Goal: Task Accomplishment & Management: Manage account settings

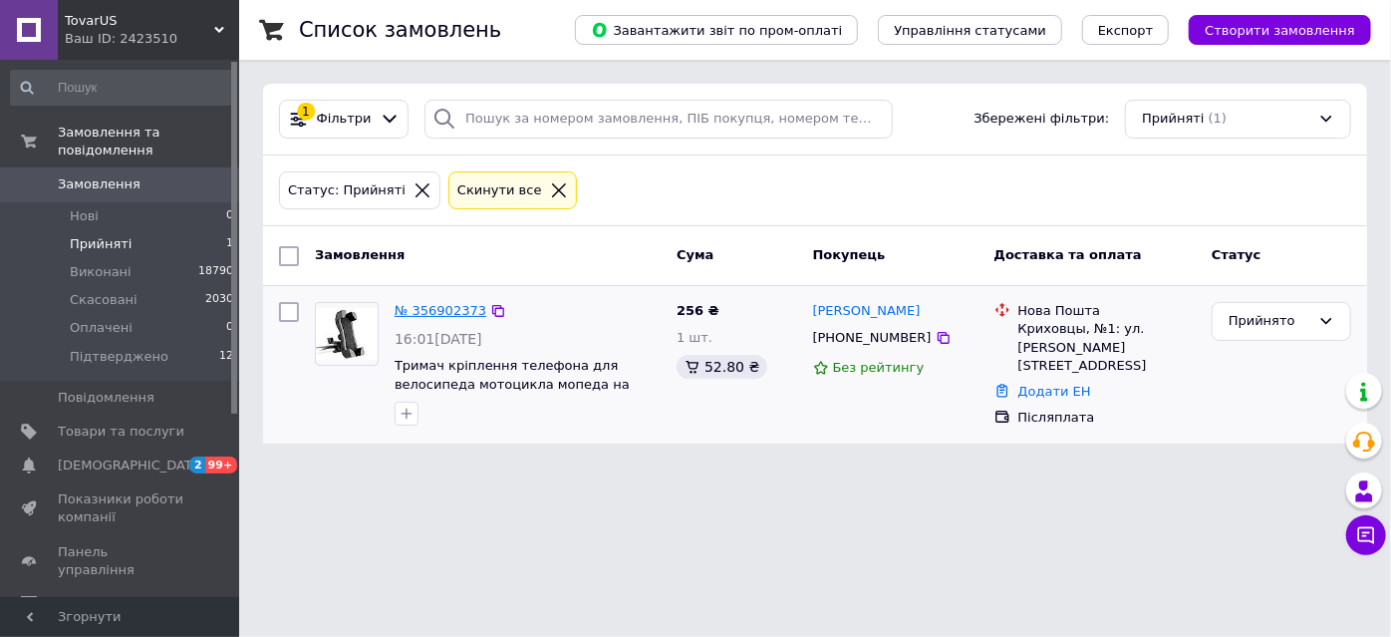
click at [452, 316] on link "№ 356902373" at bounding box center [441, 310] width 92 height 15
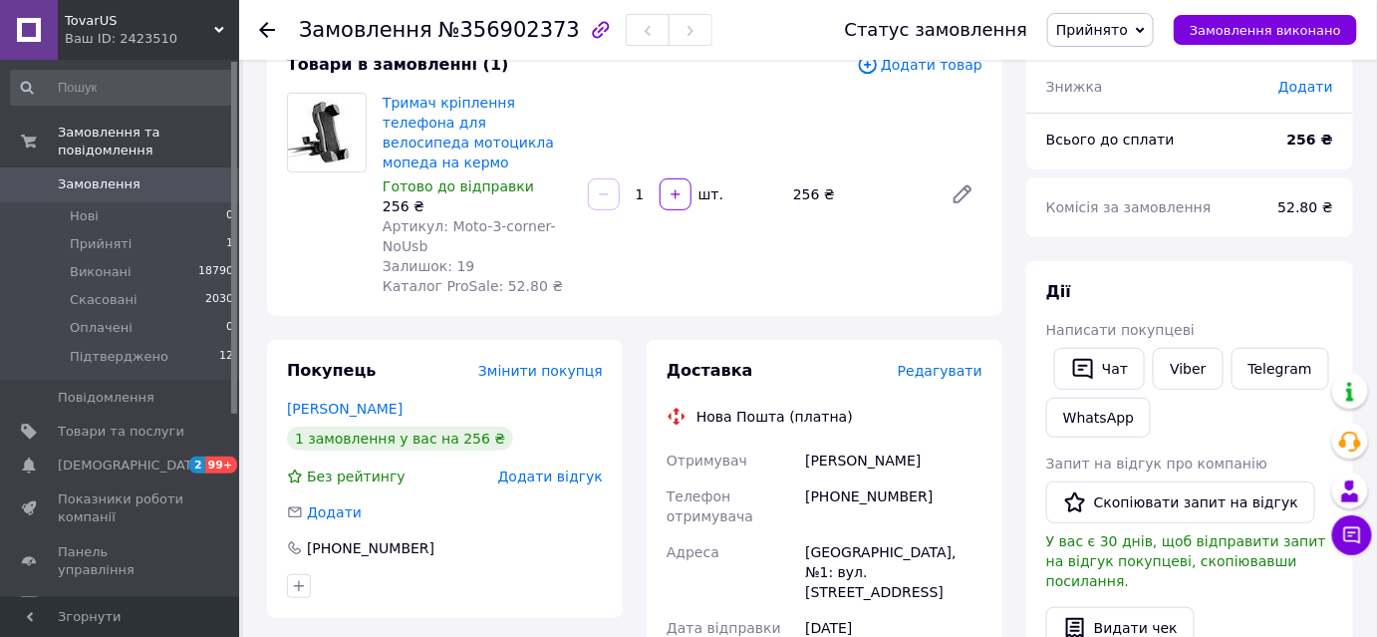
scroll to position [90, 0]
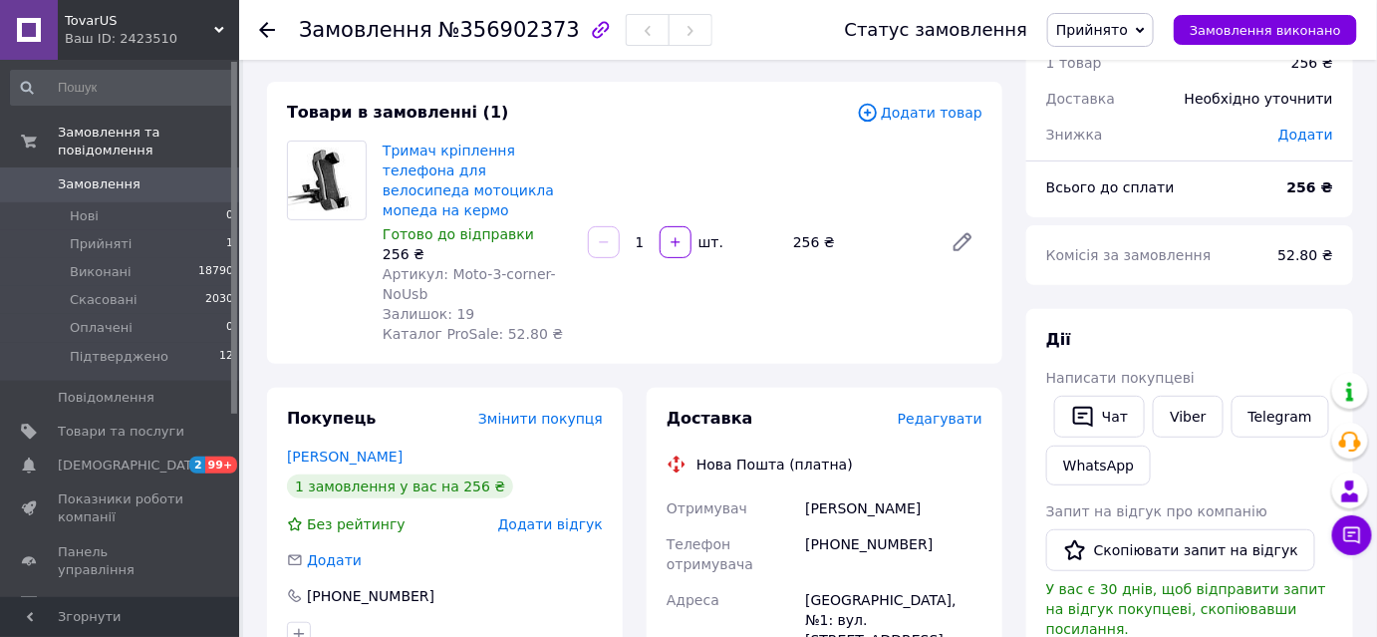
click at [1128, 35] on span "Прийнято" at bounding box center [1092, 30] width 72 height 16
click at [1160, 172] on li "Підтверджено" at bounding box center [1108, 160] width 119 height 30
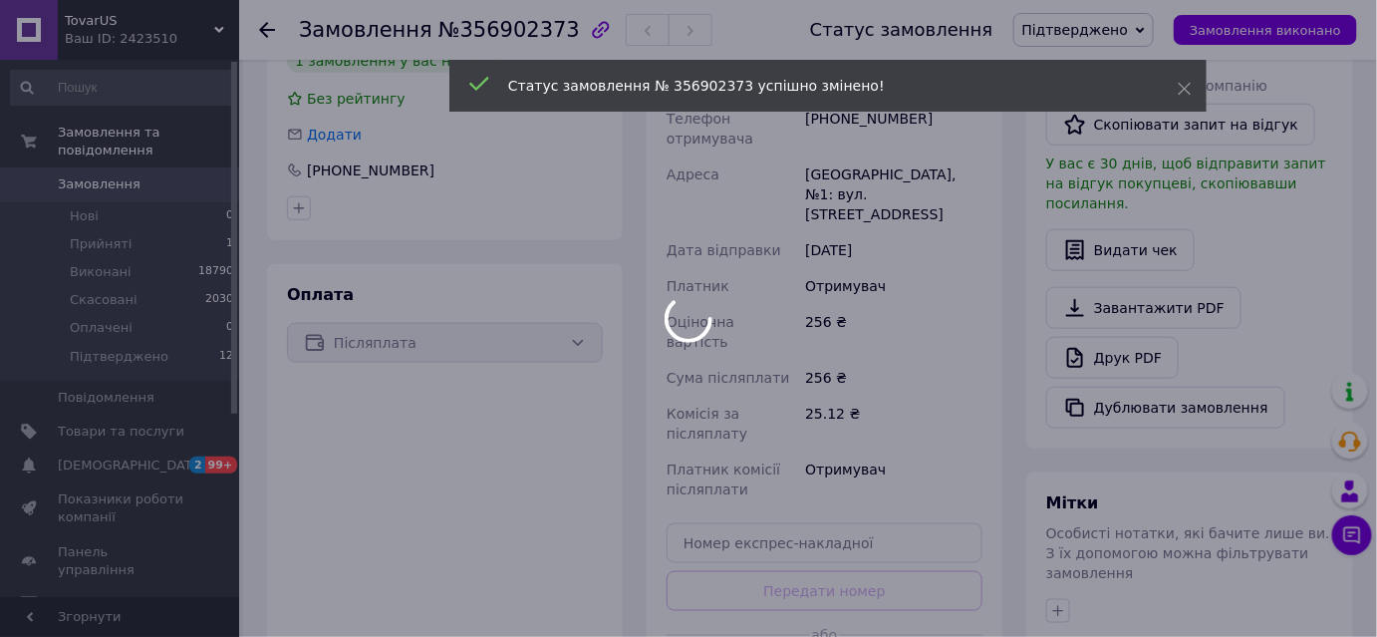
scroll to position [543, 0]
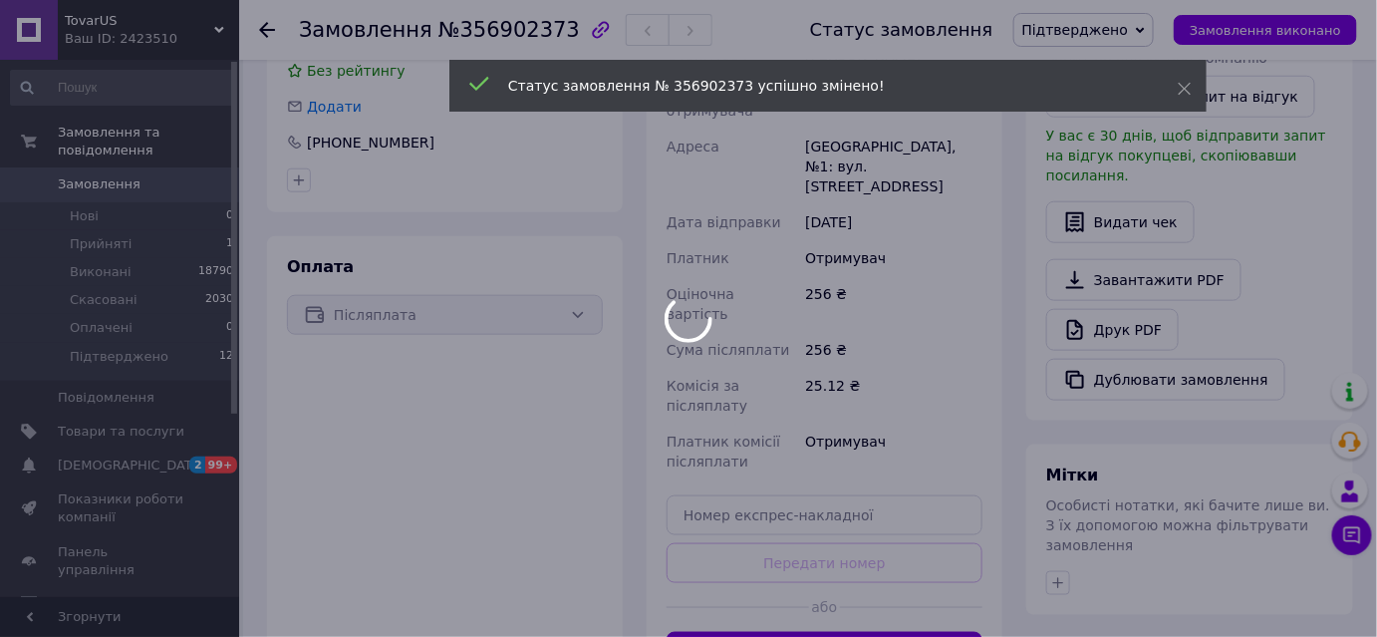
click at [925, 582] on body "TovarUS Ваш ID: 2423510 Сайт TovarUS Кабінет покупця Перевірити стан системи Ст…" at bounding box center [688, 192] width 1377 height 1470
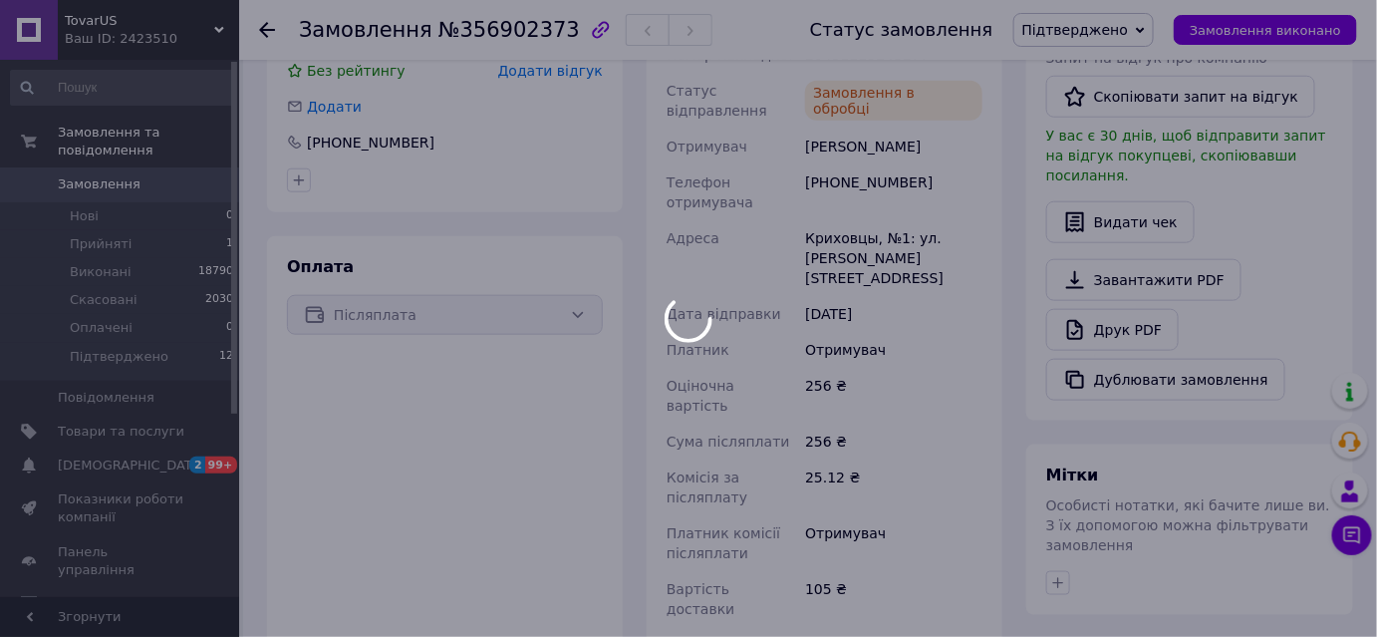
scroll to position [180, 0]
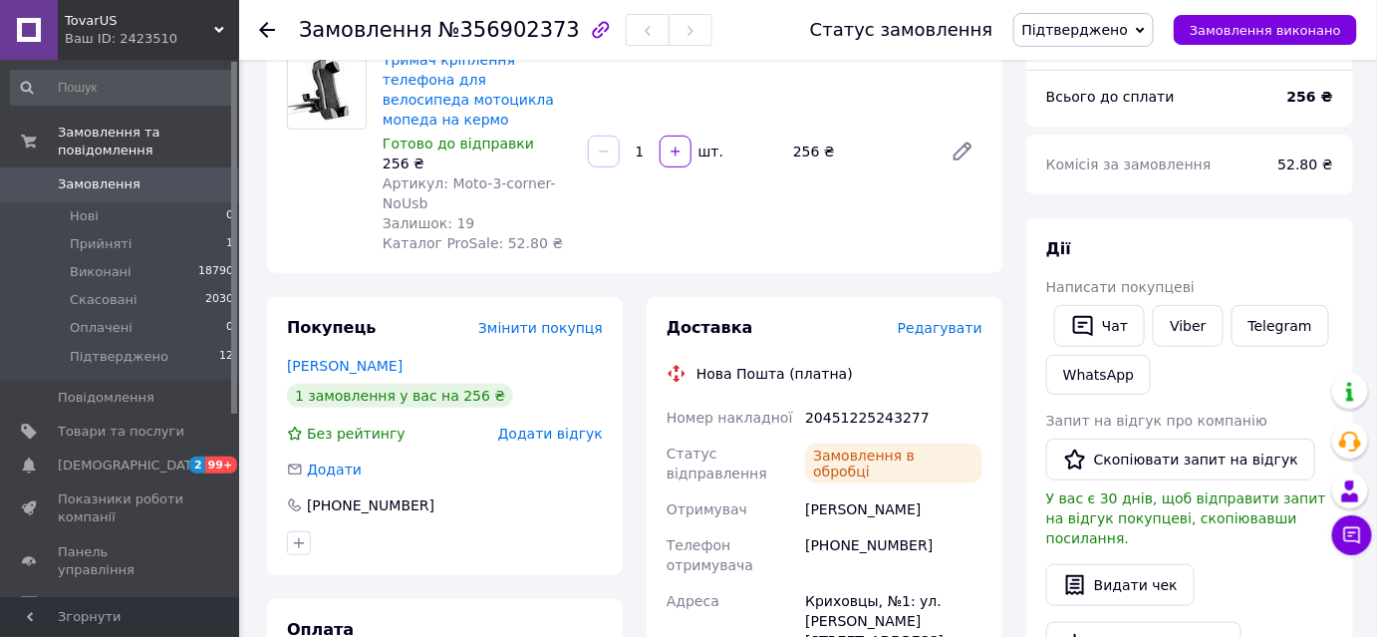
click at [889, 400] on div "20451225243277" at bounding box center [893, 418] width 185 height 36
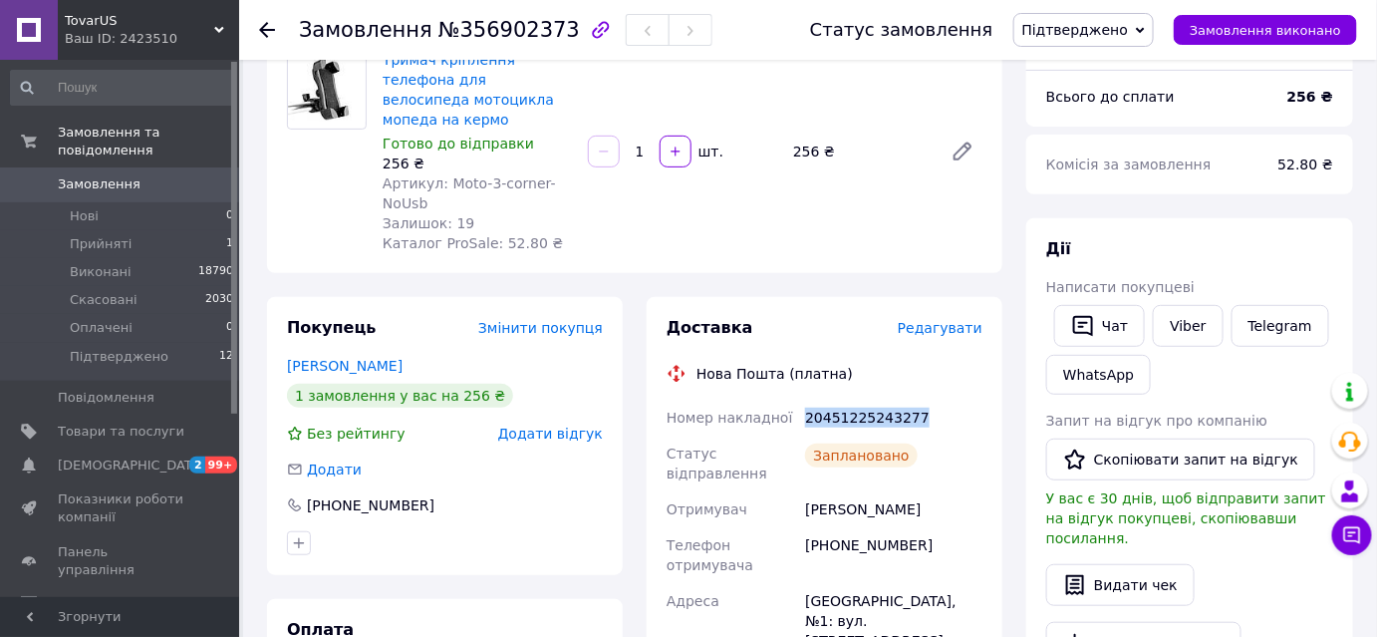
click at [889, 400] on div "20451225243277" at bounding box center [893, 418] width 185 height 36
copy div "20451225243277"
drag, startPoint x: 432, startPoint y: 185, endPoint x: 447, endPoint y: 155, distance: 33.4
click at [447, 173] on div "Артикул: Moto-3-corner-NoUsb" at bounding box center [477, 193] width 189 height 40
copy span "Moto-3-corner-NoUsb"
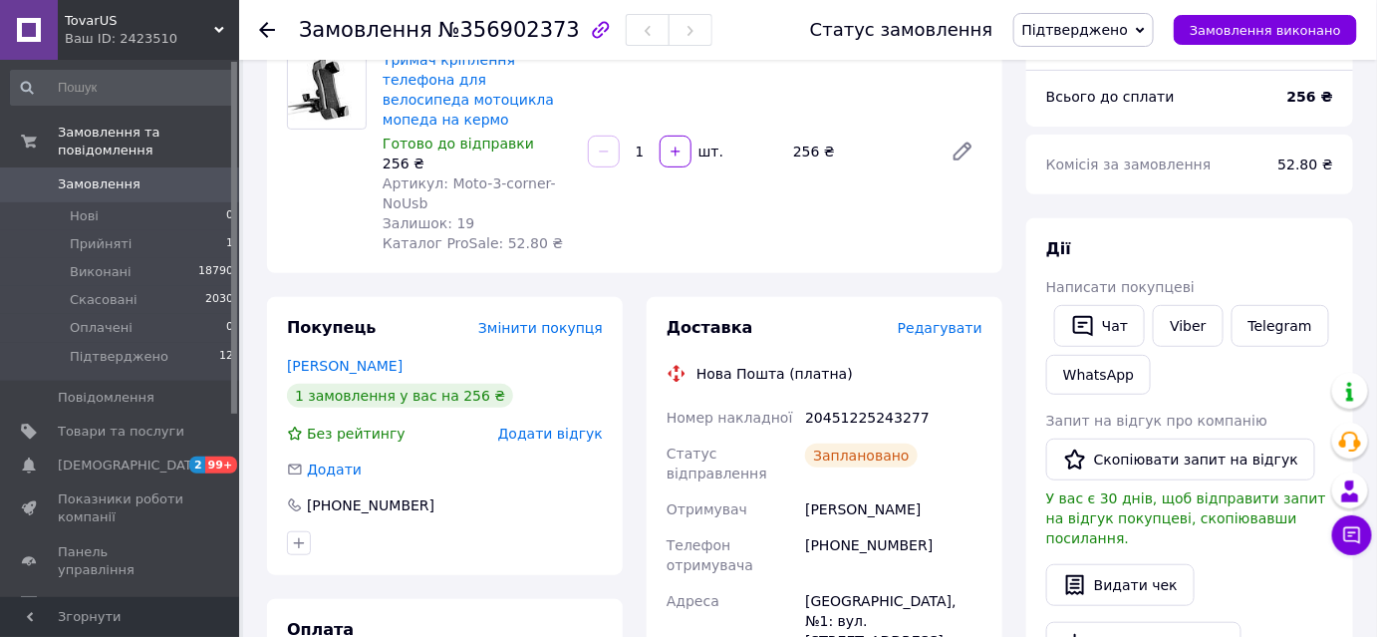
click at [135, 20] on span "TovarUS" at bounding box center [140, 21] width 150 height 18
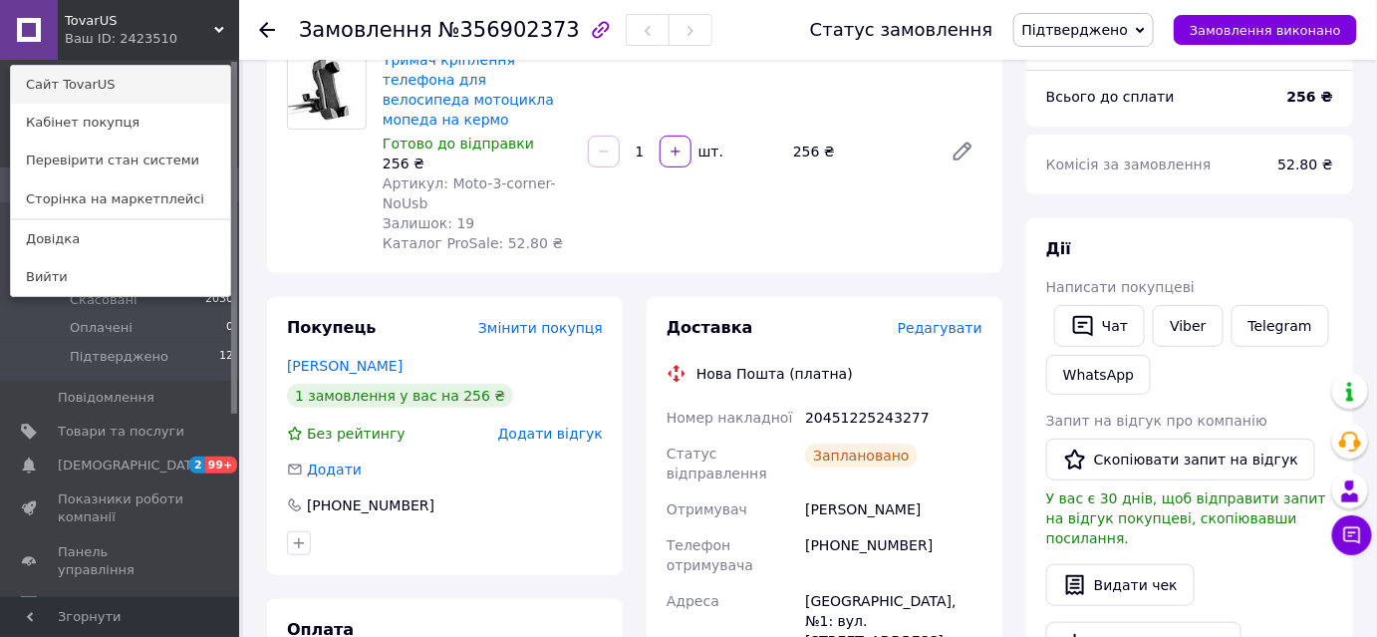
click at [128, 82] on link "Сайт TovarUS" at bounding box center [120, 85] width 219 height 38
